Goal: Transaction & Acquisition: Purchase product/service

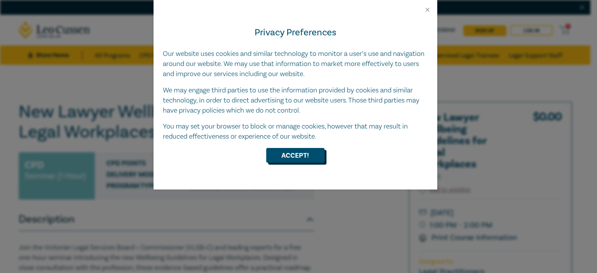
click at [298, 152] on button "Accept!" at bounding box center [295, 155] width 58 height 15
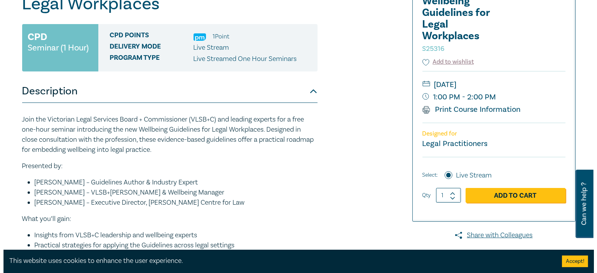
scroll to position [130, 0]
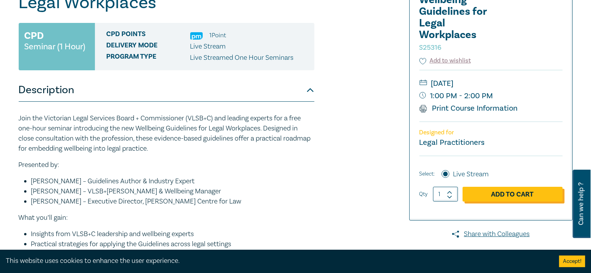
click at [485, 193] on link "Add to Cart" at bounding box center [512, 194] width 100 height 15
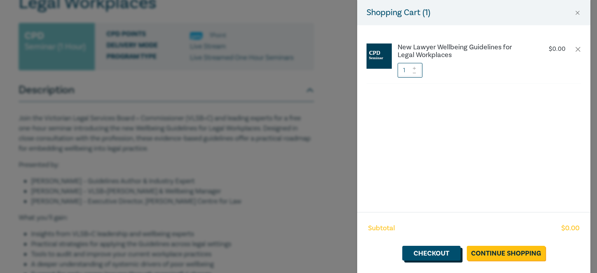
click at [440, 252] on link "Checkout" at bounding box center [432, 253] width 58 height 15
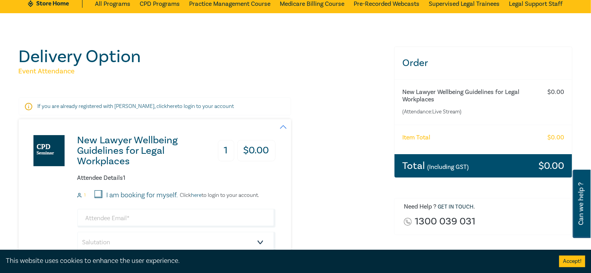
scroll to position [78, 0]
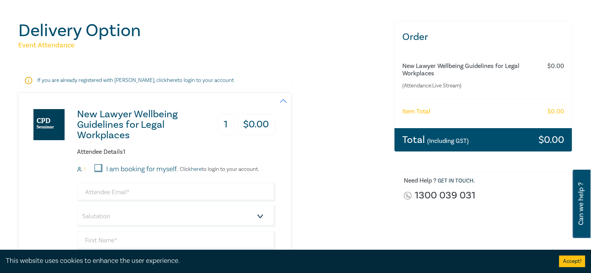
click at [98, 168] on input "I am booking for myself." at bounding box center [99, 169] width 8 height 8
checkbox input "true"
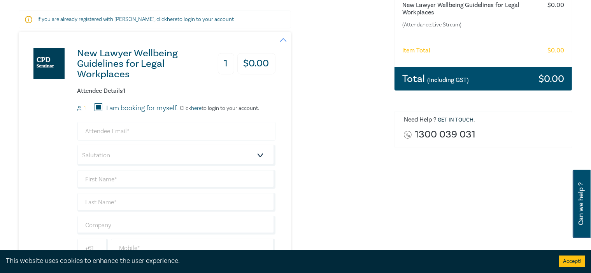
scroll to position [156, 0]
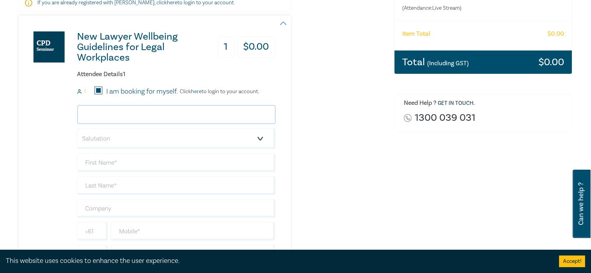
click at [122, 113] on input "email" at bounding box center [176, 114] width 198 height 19
type input "avoigt@voigtlawyers.com.au"
type input "[PERSON_NAME]"
type input "[PERSON_NAME] LAWYERS"
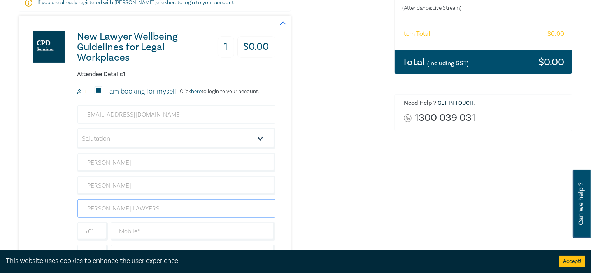
type input "+61395273393"
type input "[GEOGRAPHIC_DATA]"
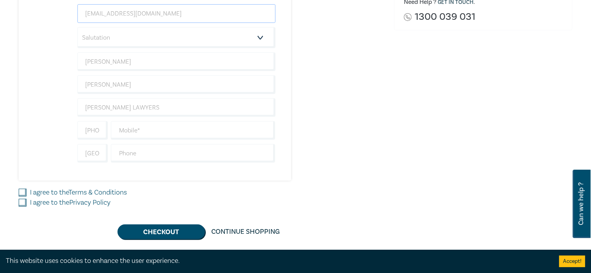
scroll to position [259, 0]
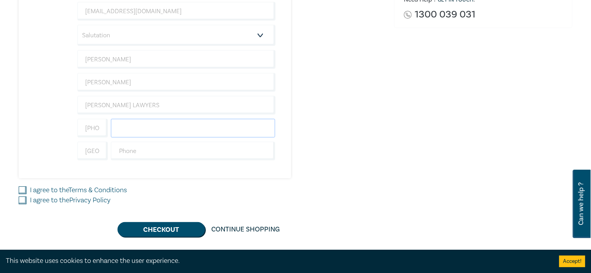
click at [123, 129] on input "text" at bounding box center [193, 128] width 165 height 19
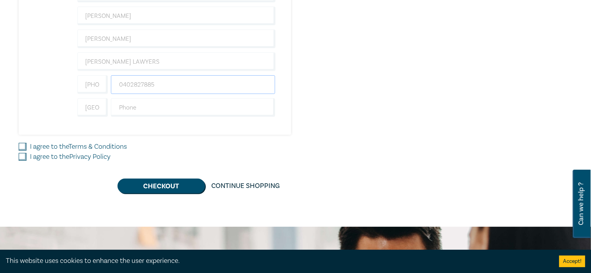
scroll to position [311, 0]
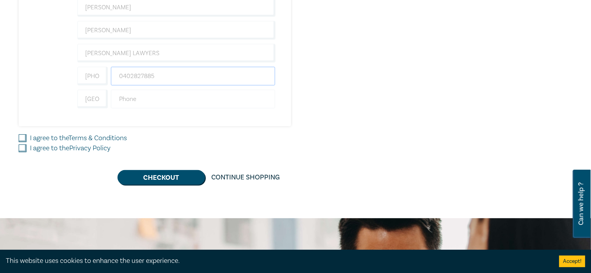
type input "0402827885"
click at [137, 104] on input "text" at bounding box center [193, 99] width 165 height 19
type input "0395273393"
click at [26, 137] on input "I agree to the Terms & Conditions" at bounding box center [23, 139] width 8 height 8
checkbox input "true"
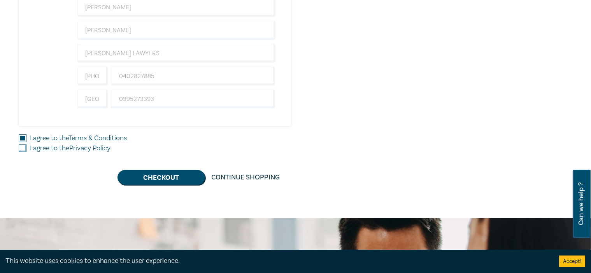
click at [22, 148] on input "I agree to the Privacy Policy" at bounding box center [23, 149] width 8 height 8
checkbox input "true"
click at [171, 177] on button "Checkout" at bounding box center [161, 177] width 88 height 15
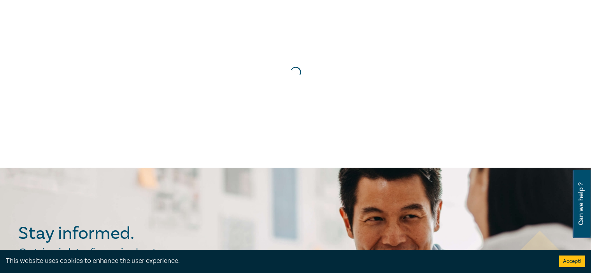
scroll to position [0, 0]
